Goal: Task Accomplishment & Management: Complete application form

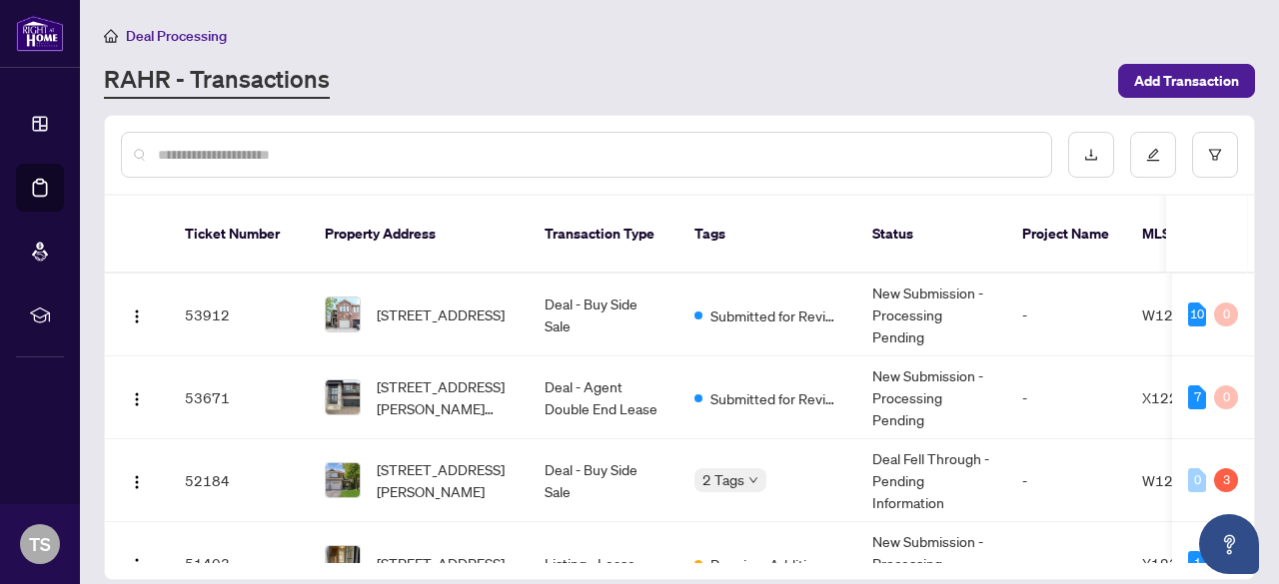
scroll to position [336, 0]
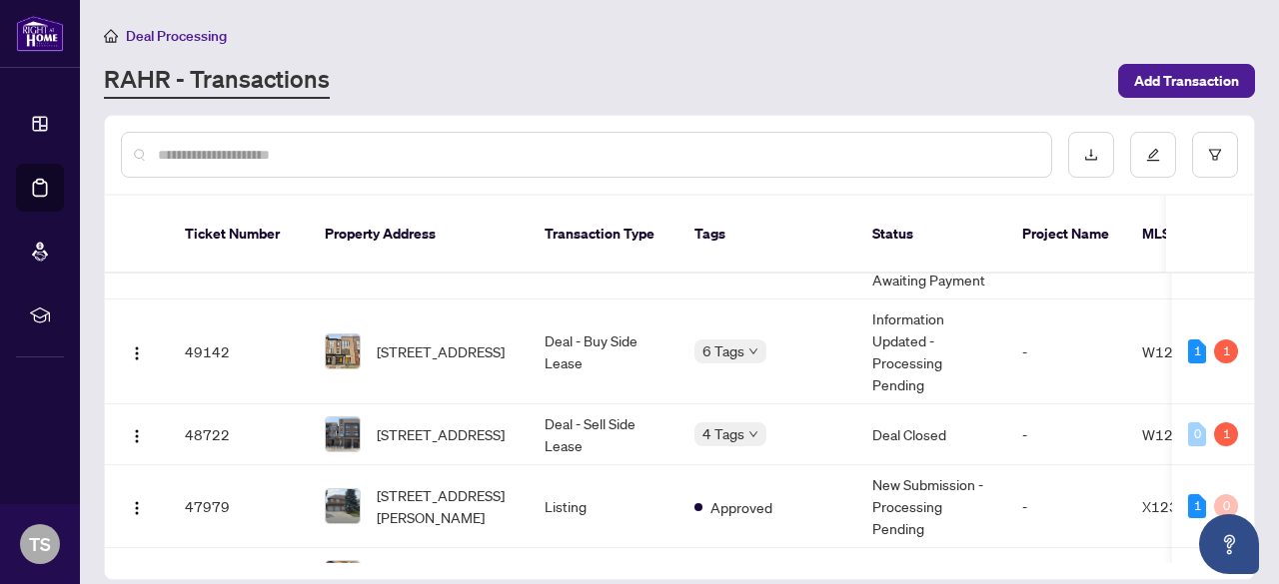
scroll to position [535, 0]
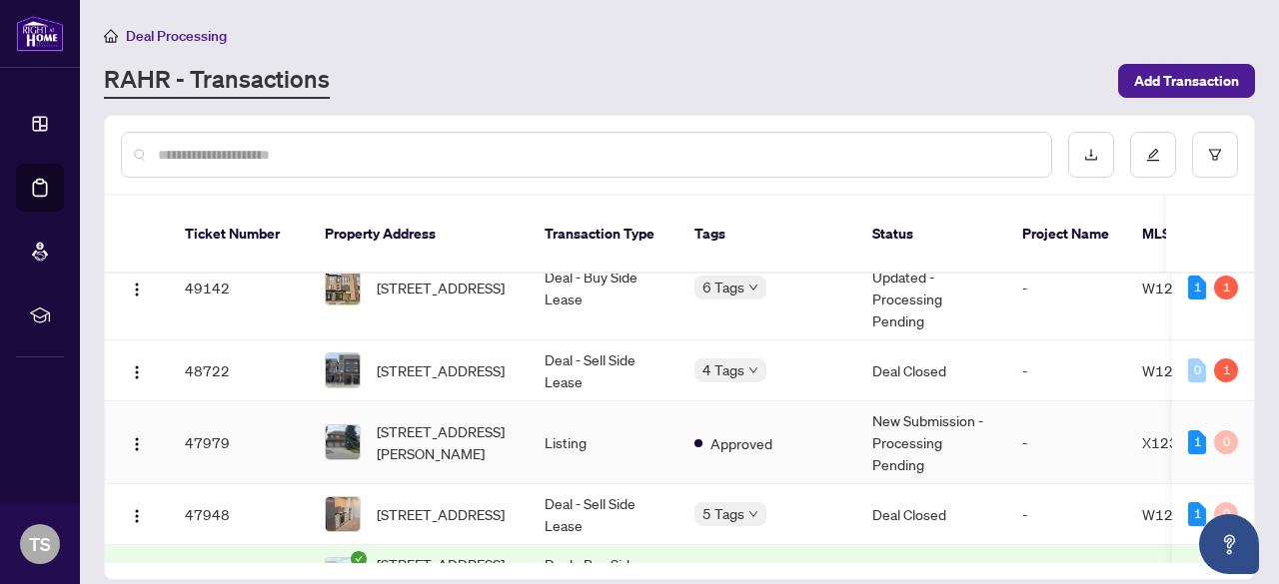
click at [823, 439] on td "Approved" at bounding box center [767, 443] width 178 height 83
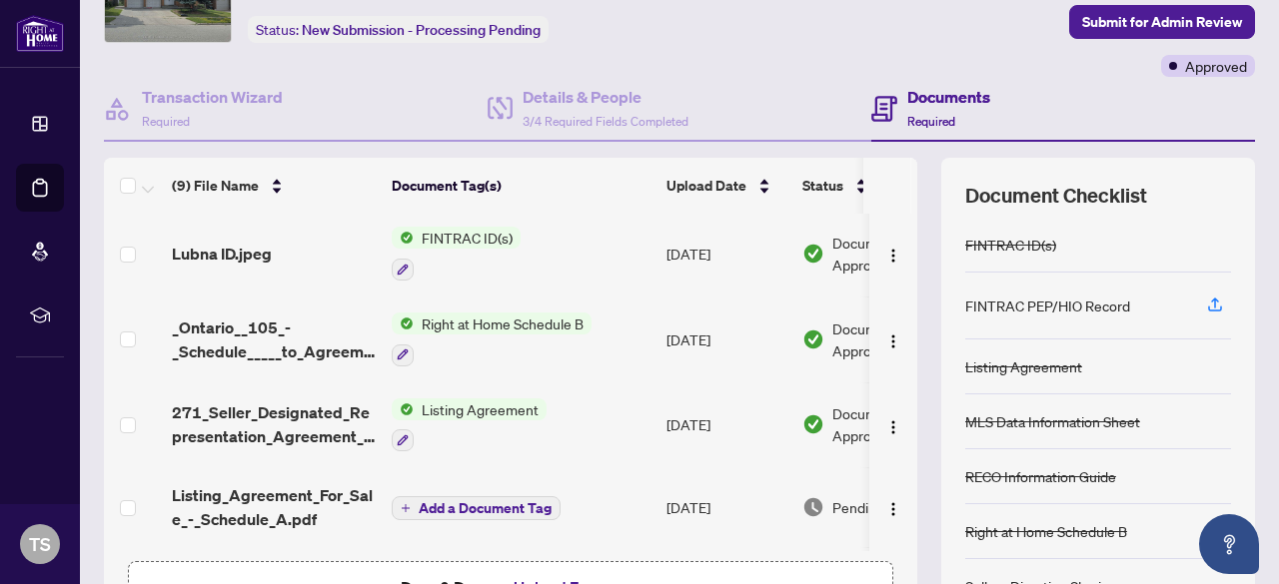
scroll to position [426, 0]
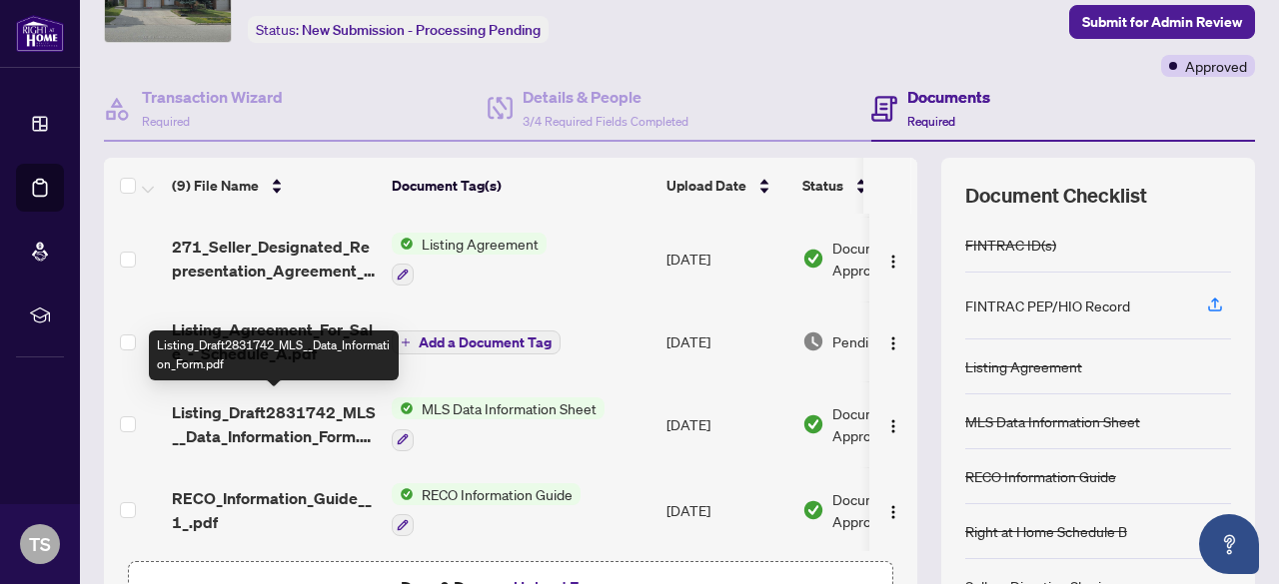
click at [245, 409] on span "Listing_Draft2831742_MLS__Data_Information_Form.pdf" at bounding box center [274, 425] width 204 height 48
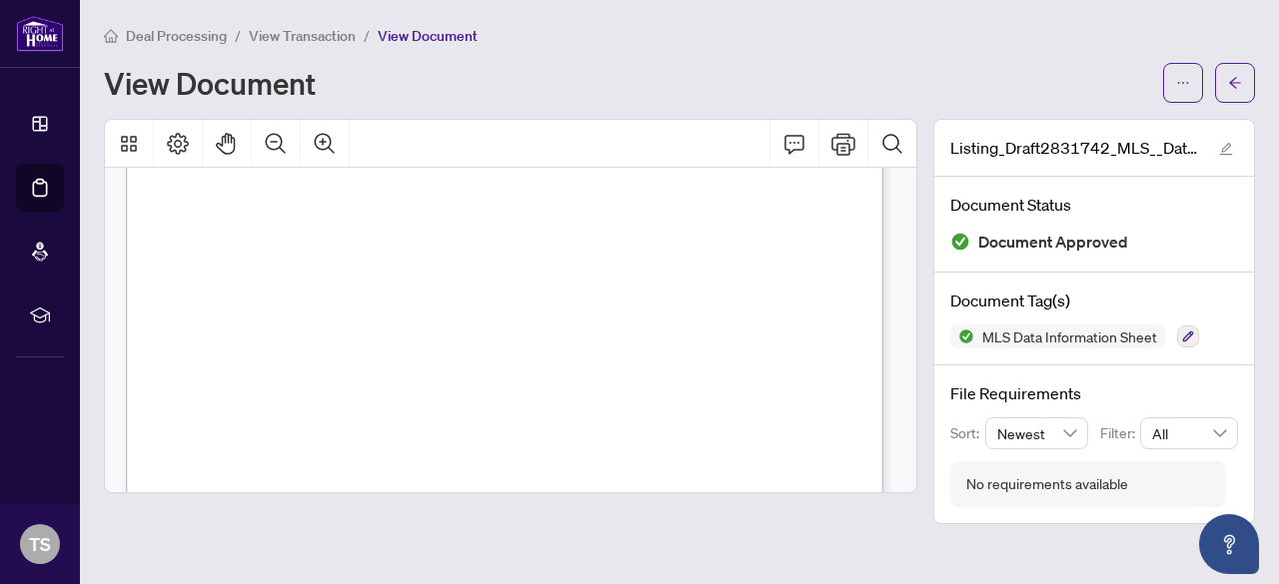
scroll to position [104, 0]
click at [308, 38] on span "View Transaction" at bounding box center [302, 36] width 107 height 18
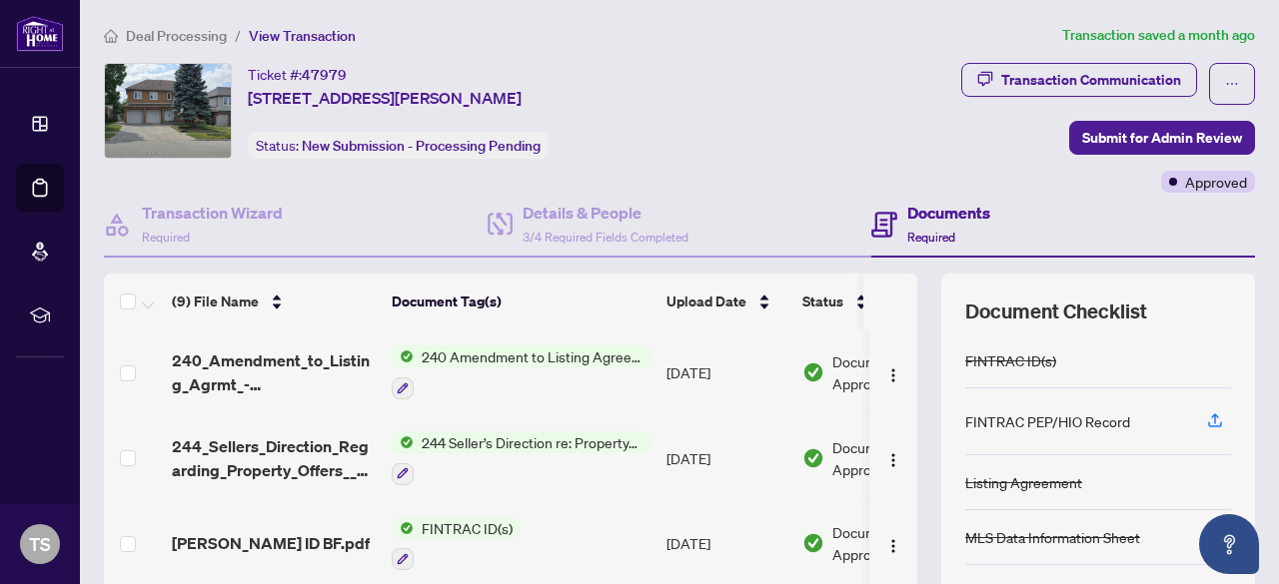
click at [213, 55] on div "Deal Processing / View Transaction Transaction saved a month ago Ticket #: 4797…" at bounding box center [679, 418] width 1167 height 789
click at [172, 37] on span "Deal Processing" at bounding box center [176, 36] width 101 height 18
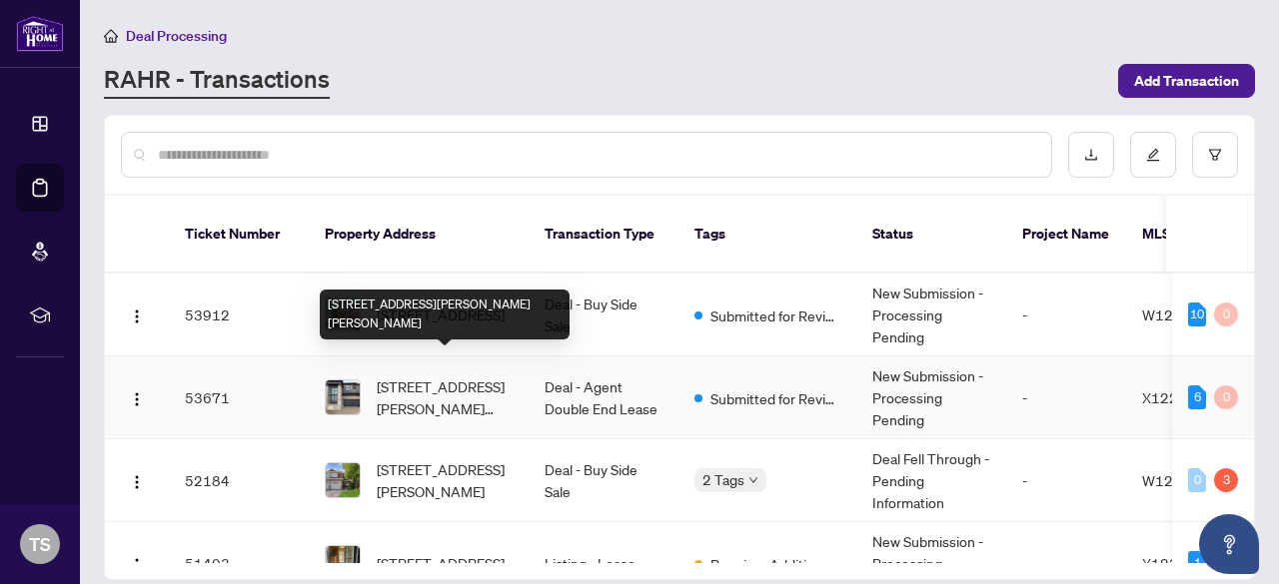
click at [478, 389] on span "[STREET_ADDRESS][PERSON_NAME][PERSON_NAME]" at bounding box center [445, 398] width 136 height 44
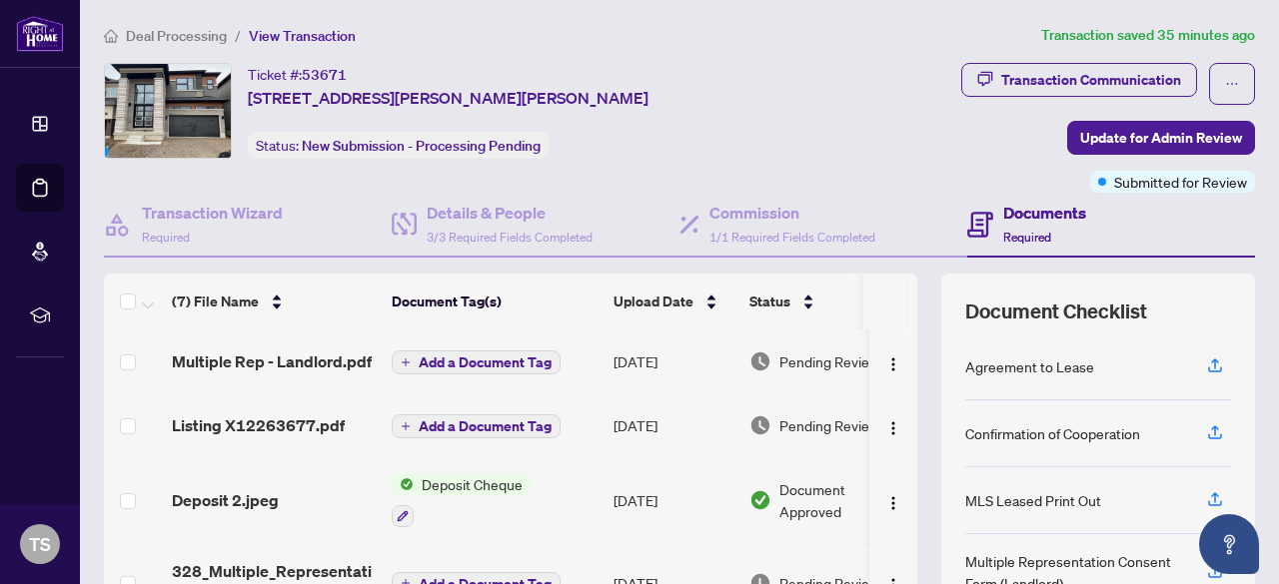
scroll to position [250, 0]
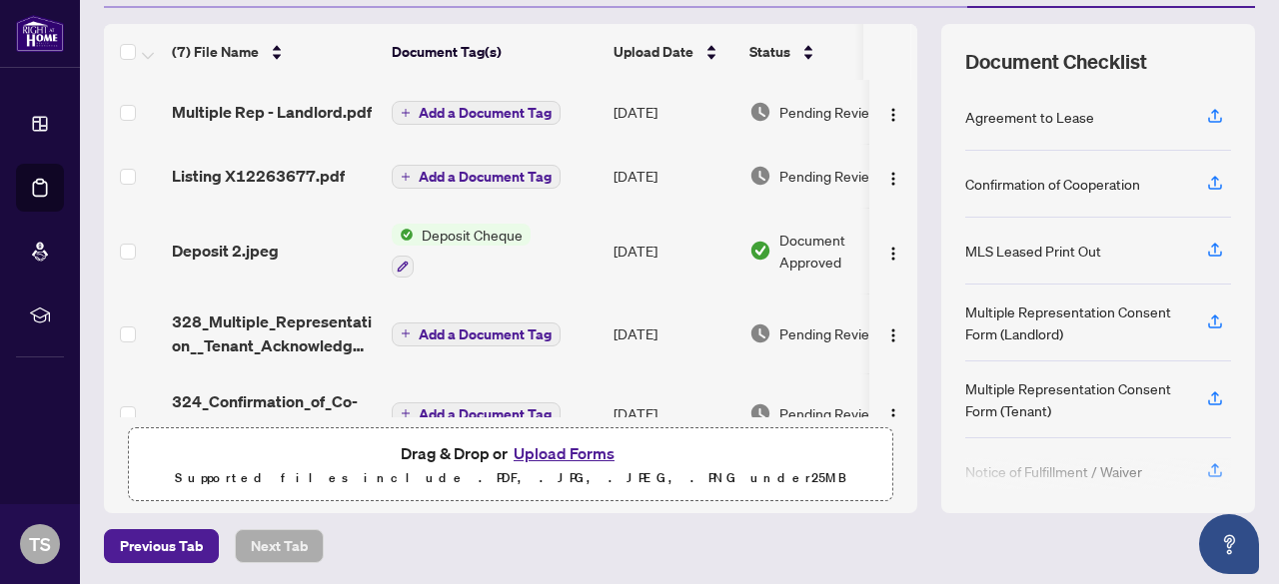
click at [546, 445] on button "Upload Forms" at bounding box center [563, 454] width 113 height 26
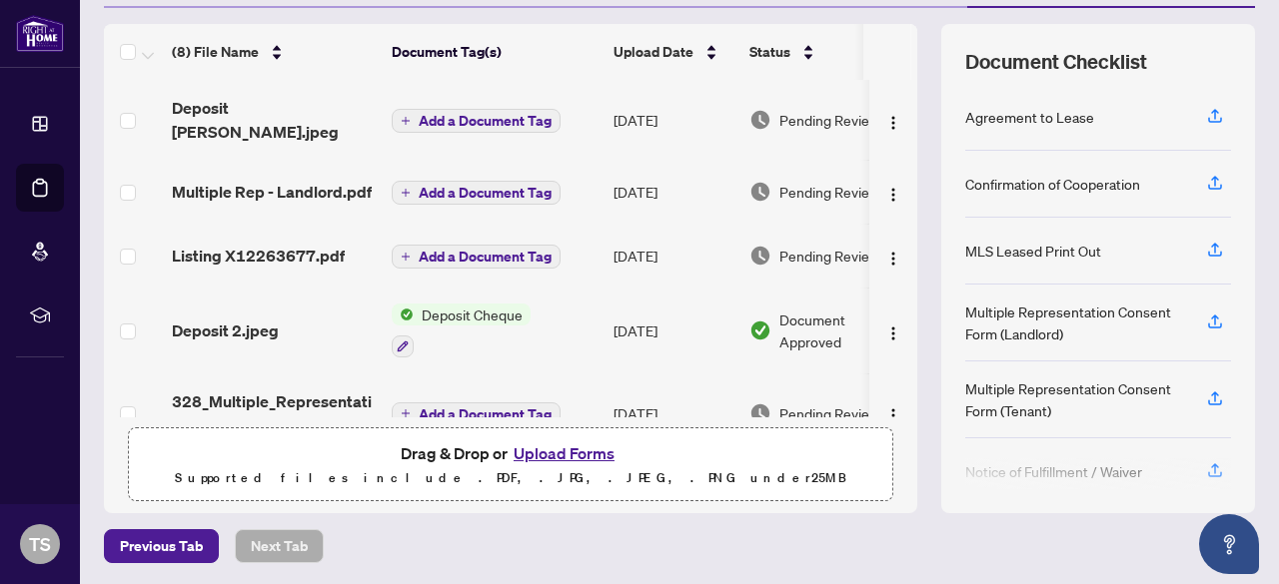
scroll to position [78, 0]
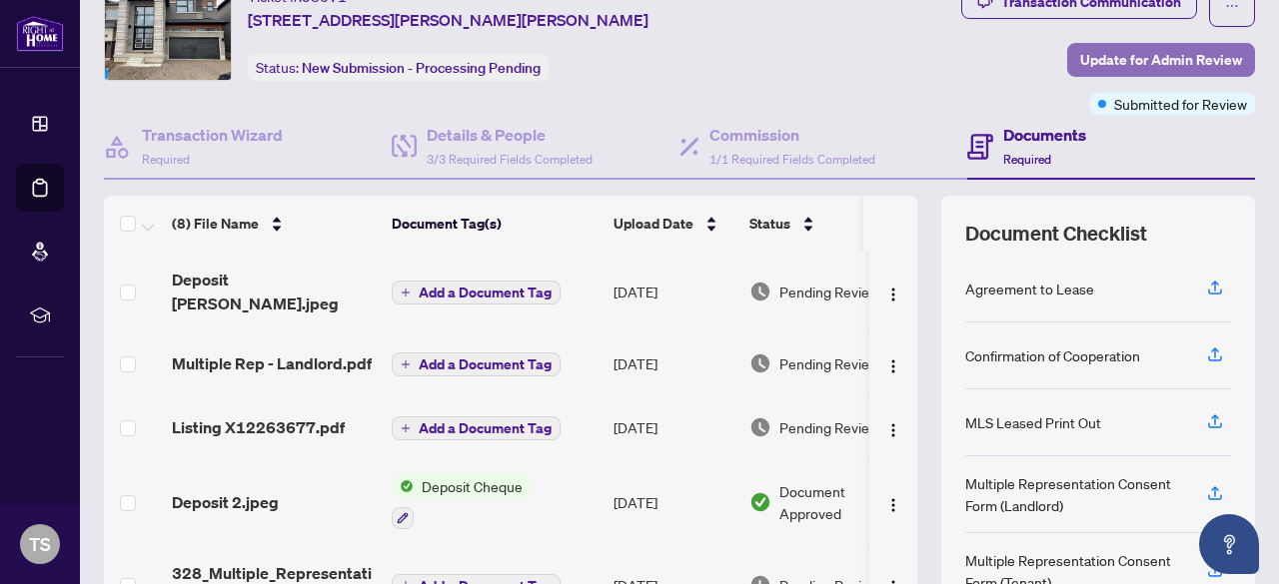
click at [1153, 46] on span "Update for Admin Review" at bounding box center [1161, 60] width 162 height 32
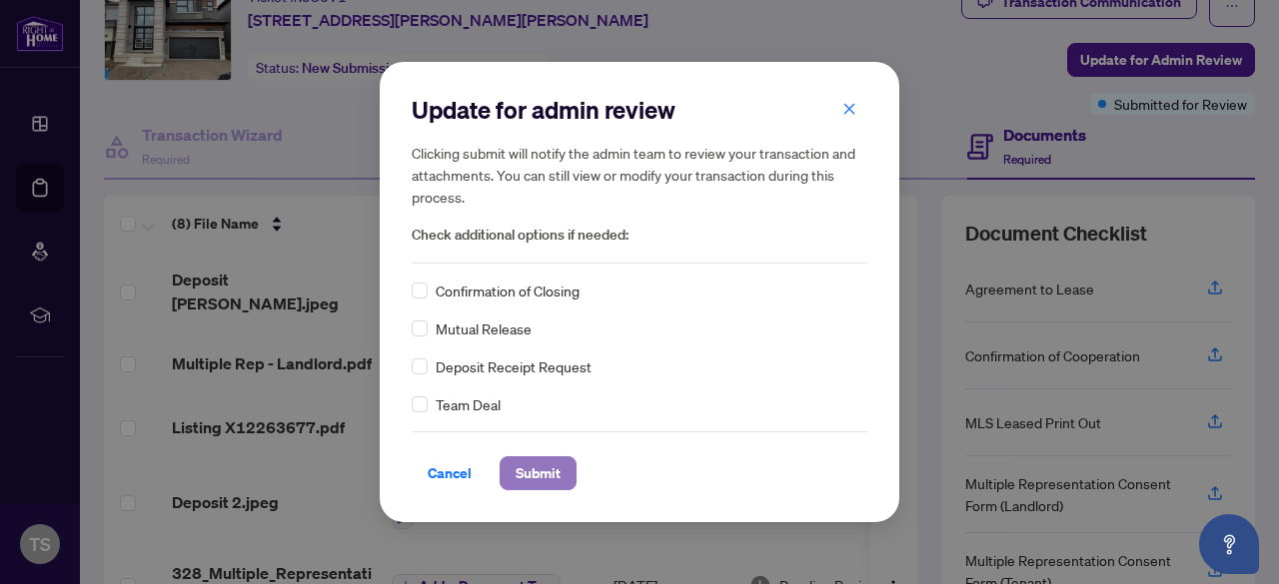
click at [532, 470] on span "Submit" at bounding box center [537, 473] width 45 height 32
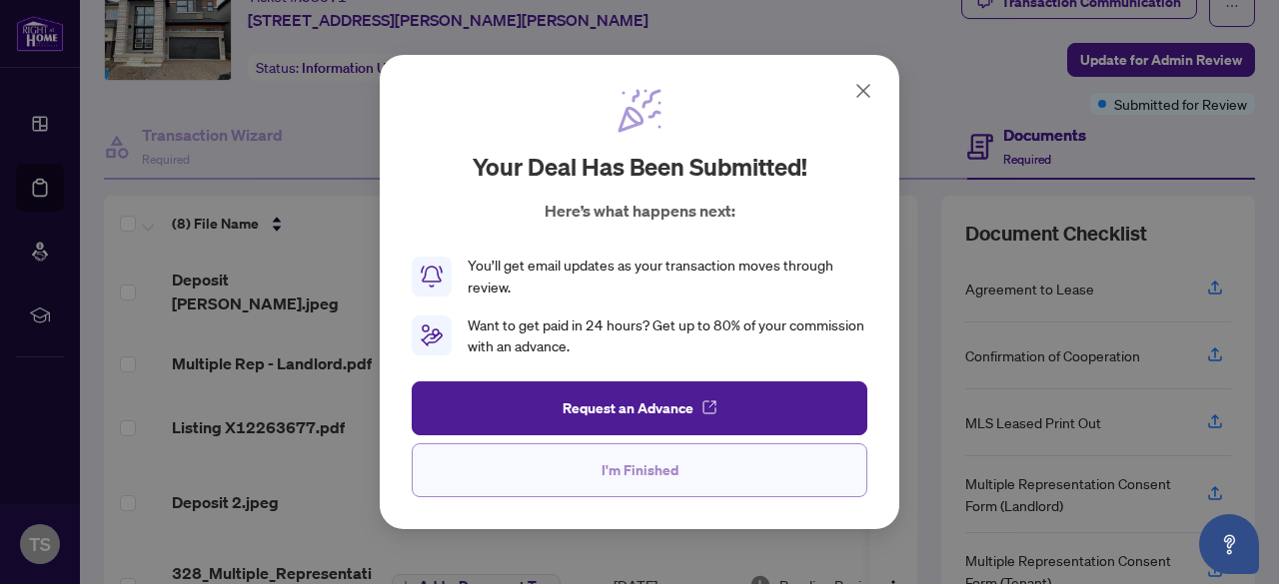
click at [604, 454] on span "I'm Finished" at bounding box center [639, 470] width 77 height 32
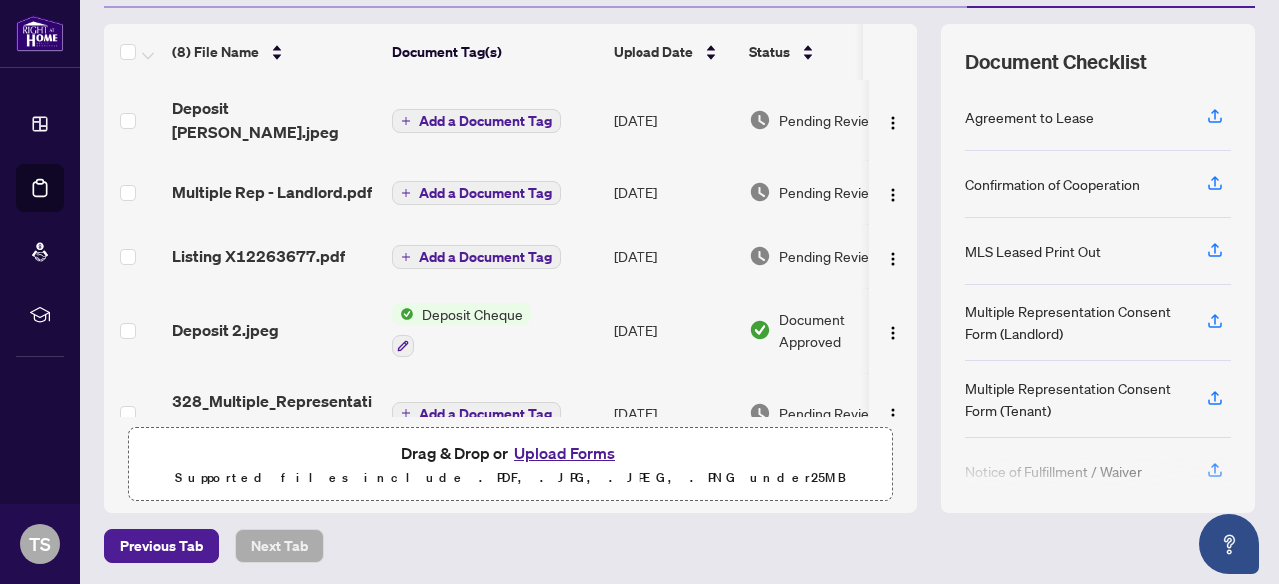
scroll to position [0, 0]
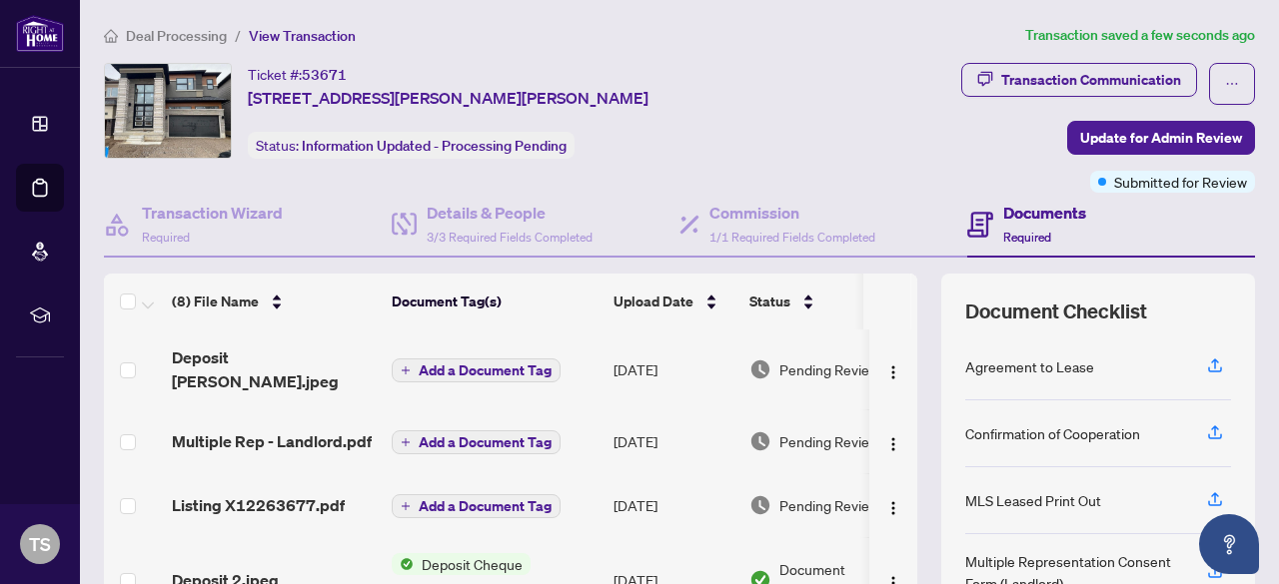
click at [172, 34] on span "Deal Processing" at bounding box center [176, 36] width 101 height 18
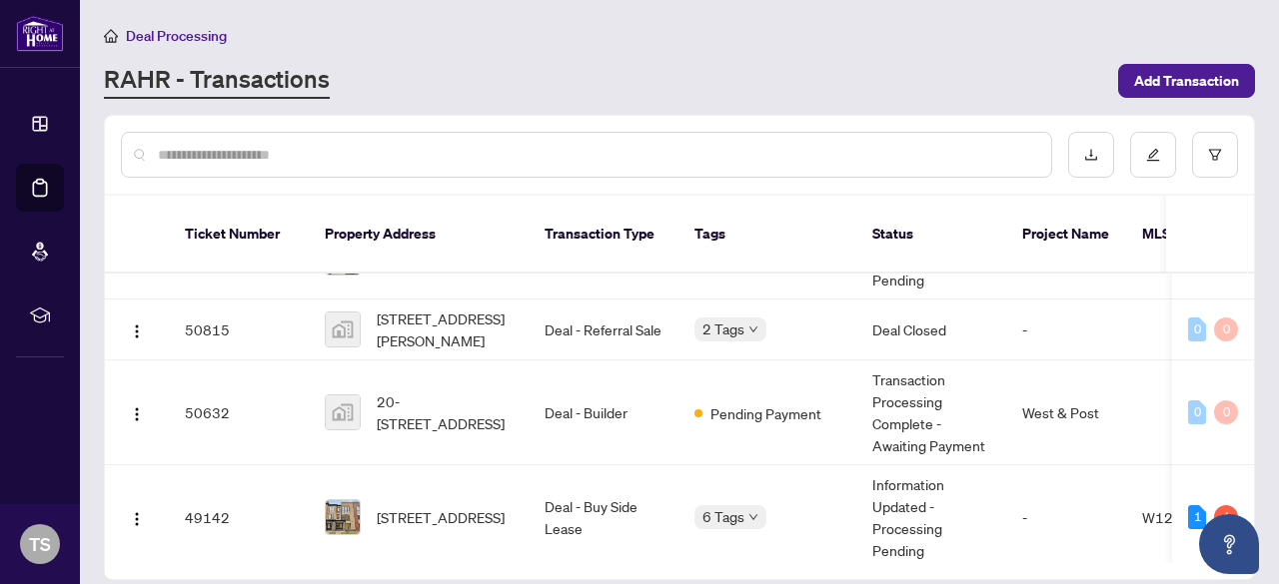
scroll to position [439, 0]
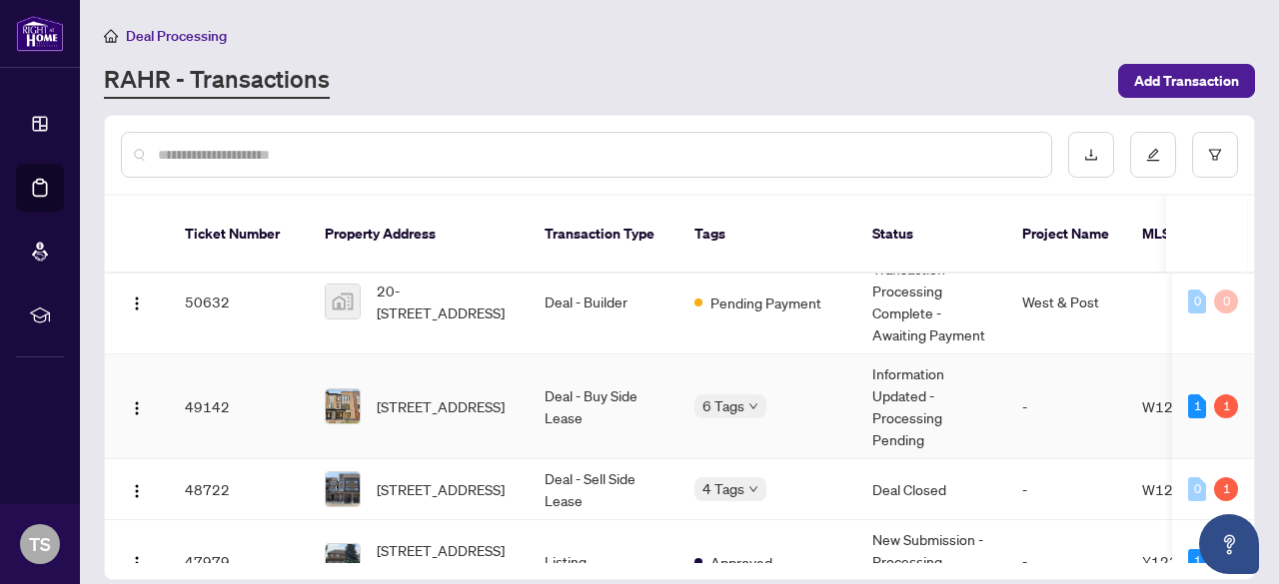
click at [1075, 395] on td "-" at bounding box center [1066, 407] width 120 height 105
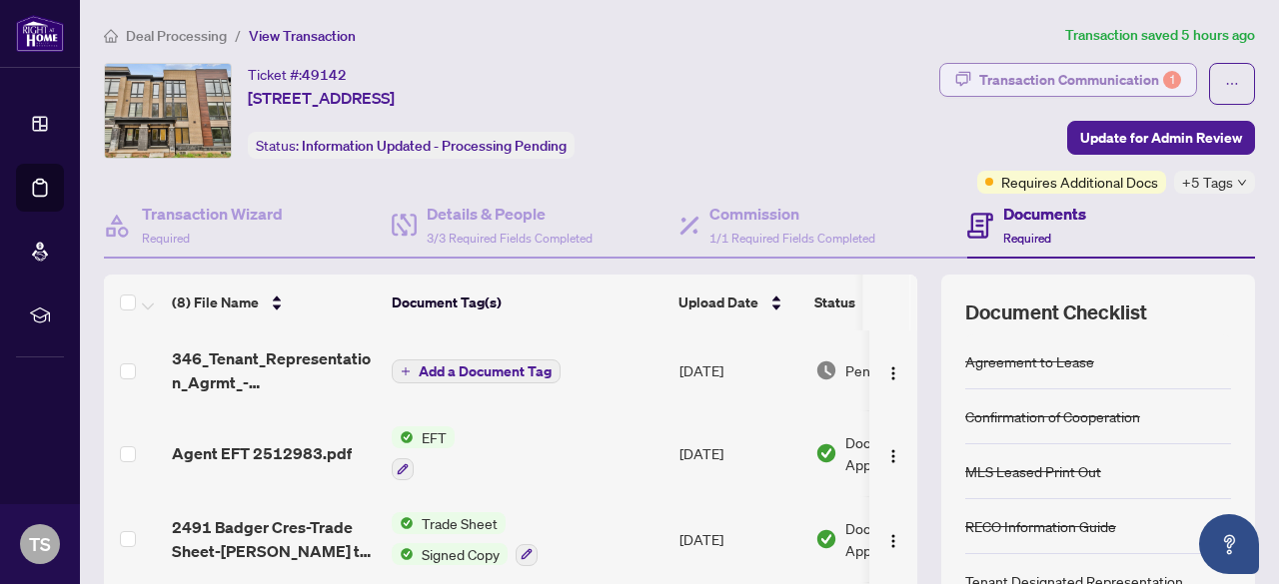
click at [1043, 84] on div "Transaction Communication 1" at bounding box center [1080, 80] width 202 height 32
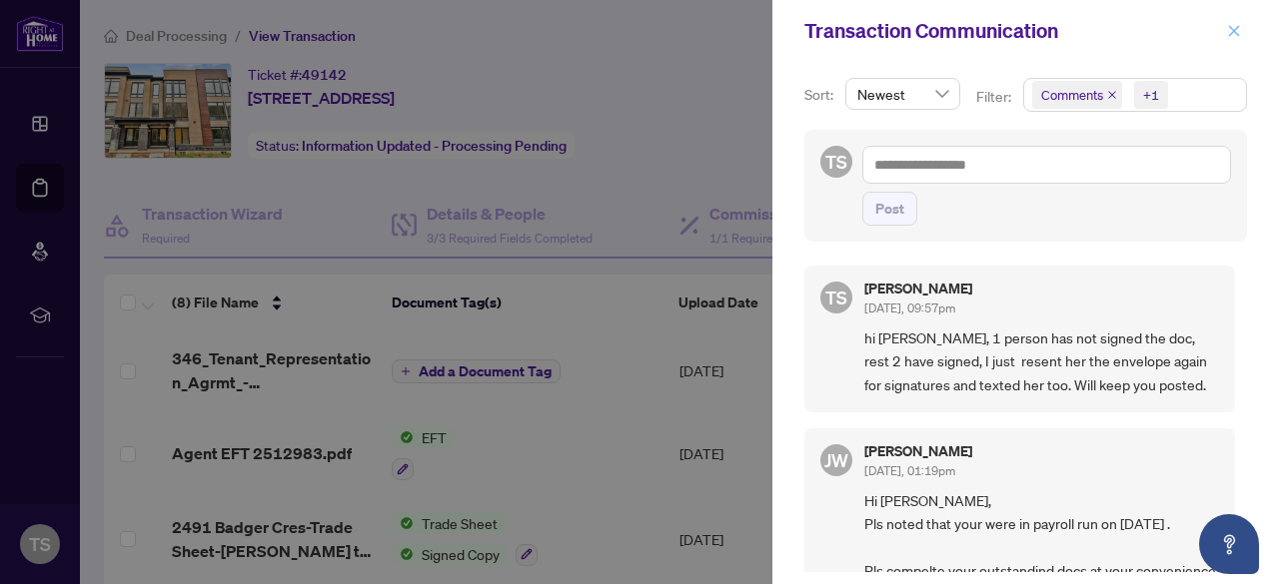
click at [1232, 29] on icon "close" at bounding box center [1234, 30] width 11 height 11
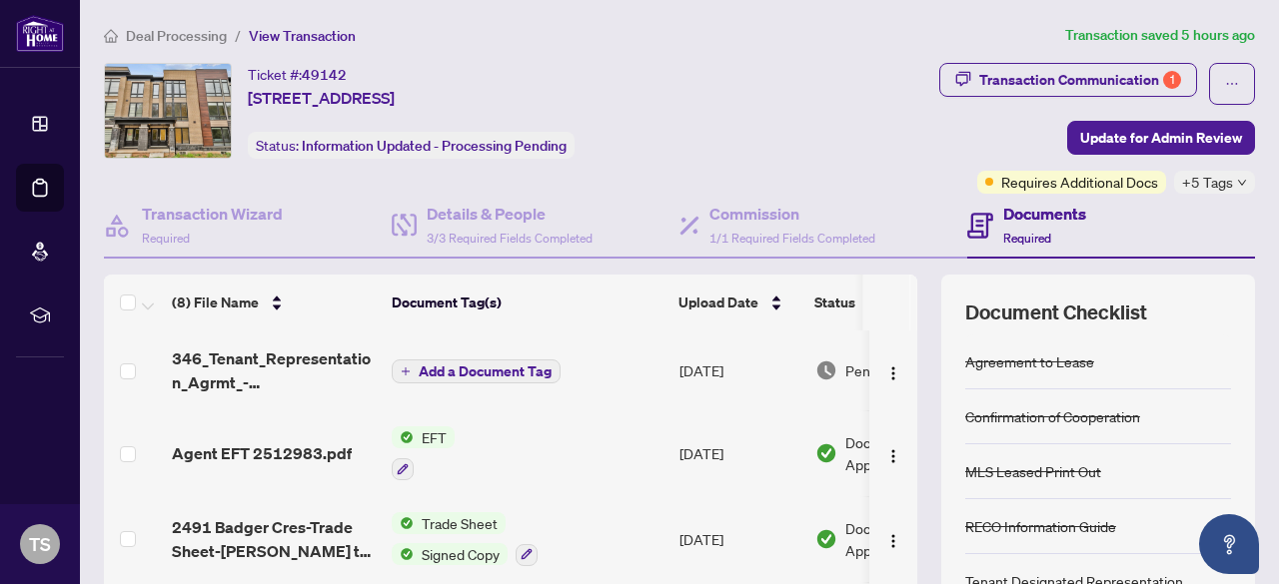
click at [186, 36] on span "Deal Processing" at bounding box center [176, 36] width 101 height 18
